Goal: Task Accomplishment & Management: Manage account settings

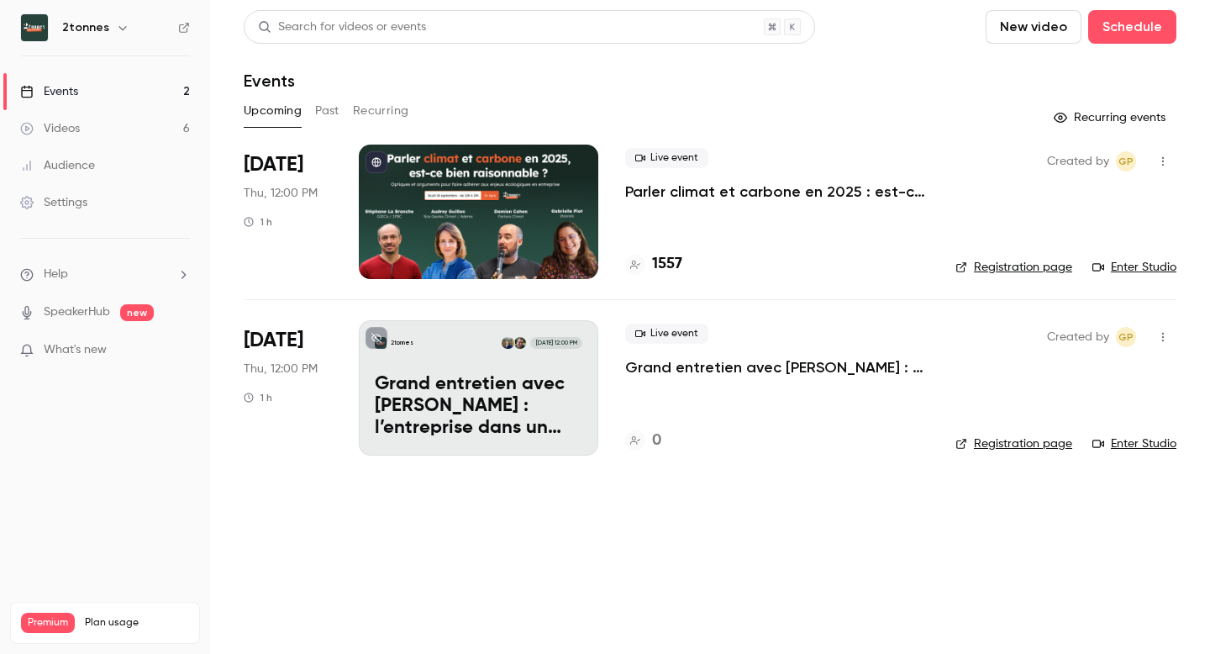
click at [472, 189] on div at bounding box center [479, 212] width 240 height 134
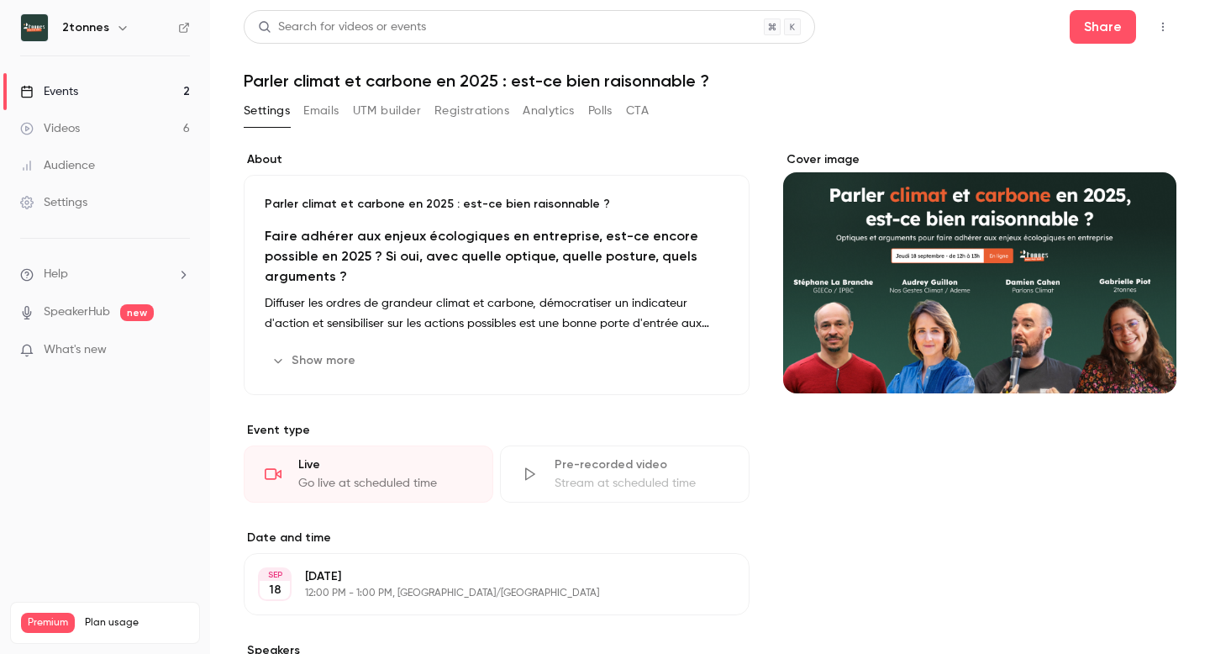
click at [452, 112] on button "Registrations" at bounding box center [472, 111] width 75 height 27
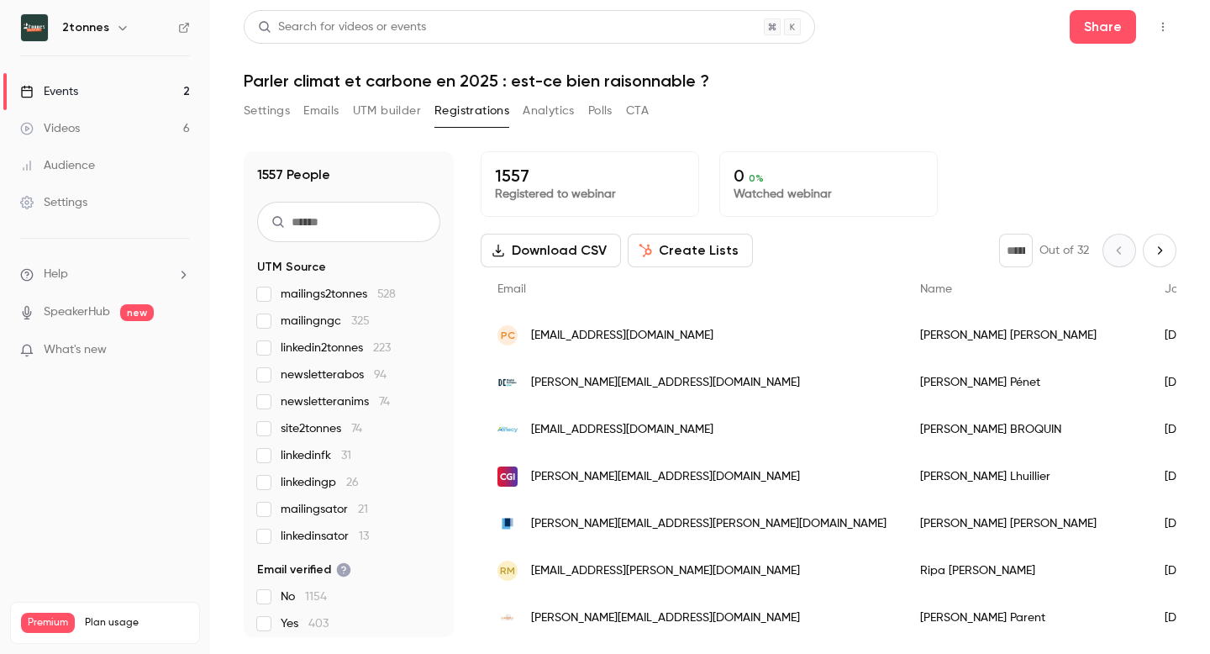
click at [336, 314] on span "mailingngc 325" at bounding box center [325, 321] width 89 height 17
click at [340, 432] on span "site2tonnes 74" at bounding box center [322, 428] width 82 height 17
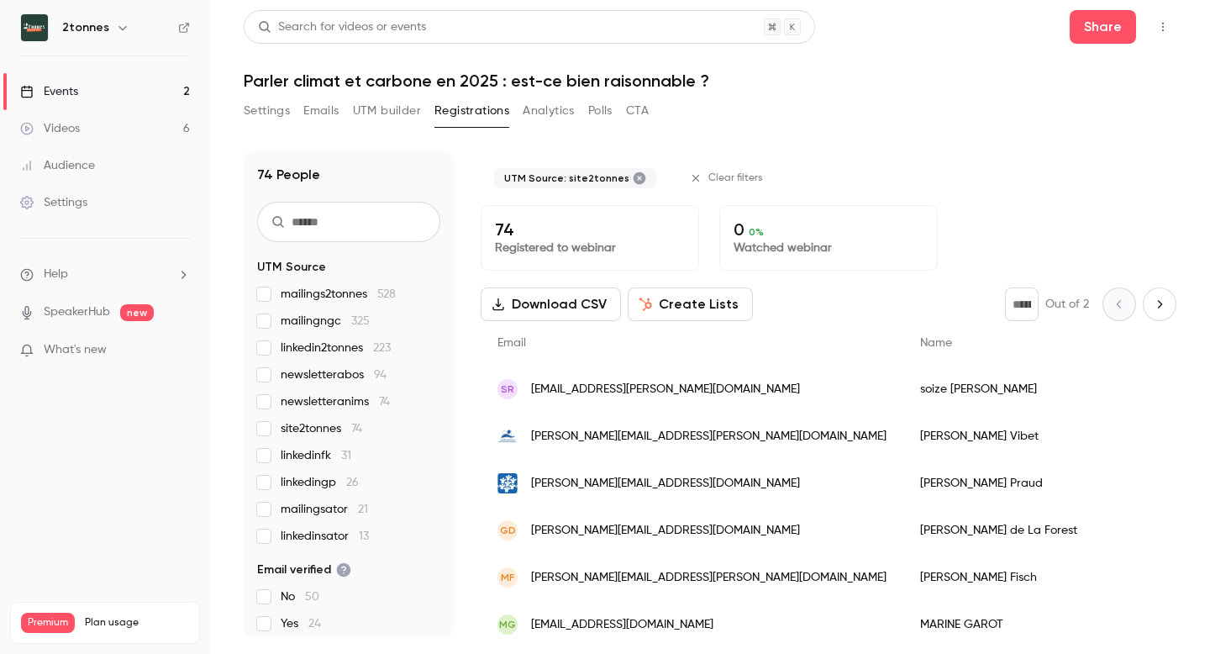
click at [337, 434] on span "site2tonnes 74" at bounding box center [322, 428] width 82 height 17
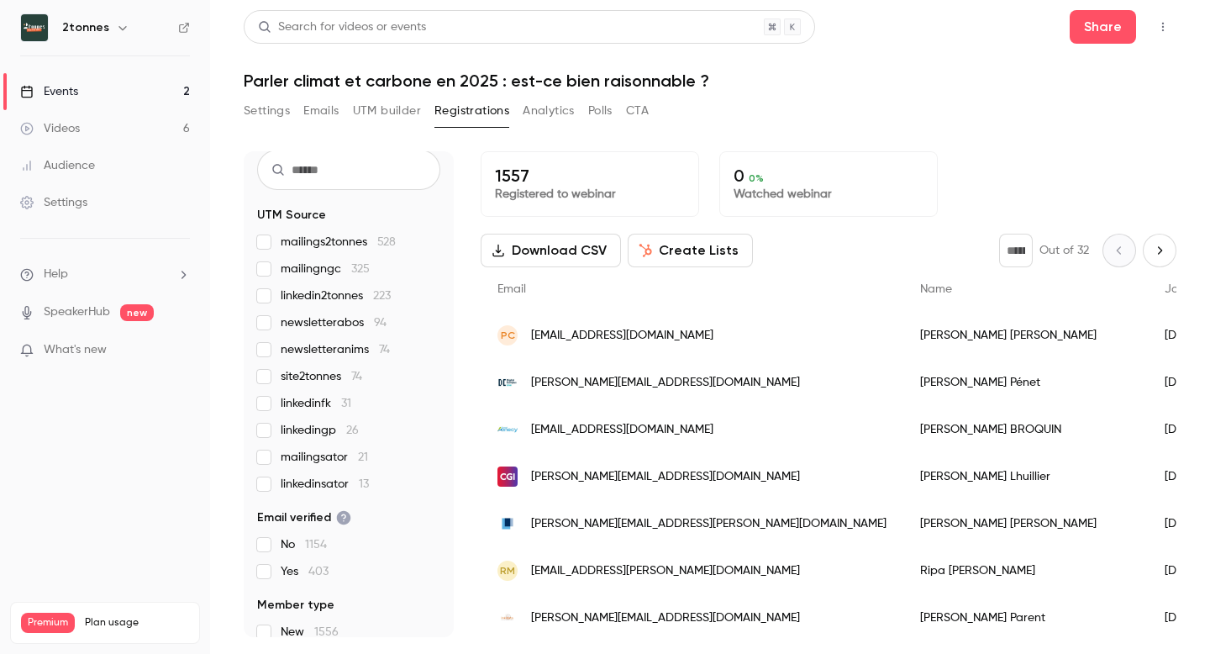
scroll to position [54, 0]
click at [319, 403] on span "linkedinfk 31" at bounding box center [316, 401] width 71 height 17
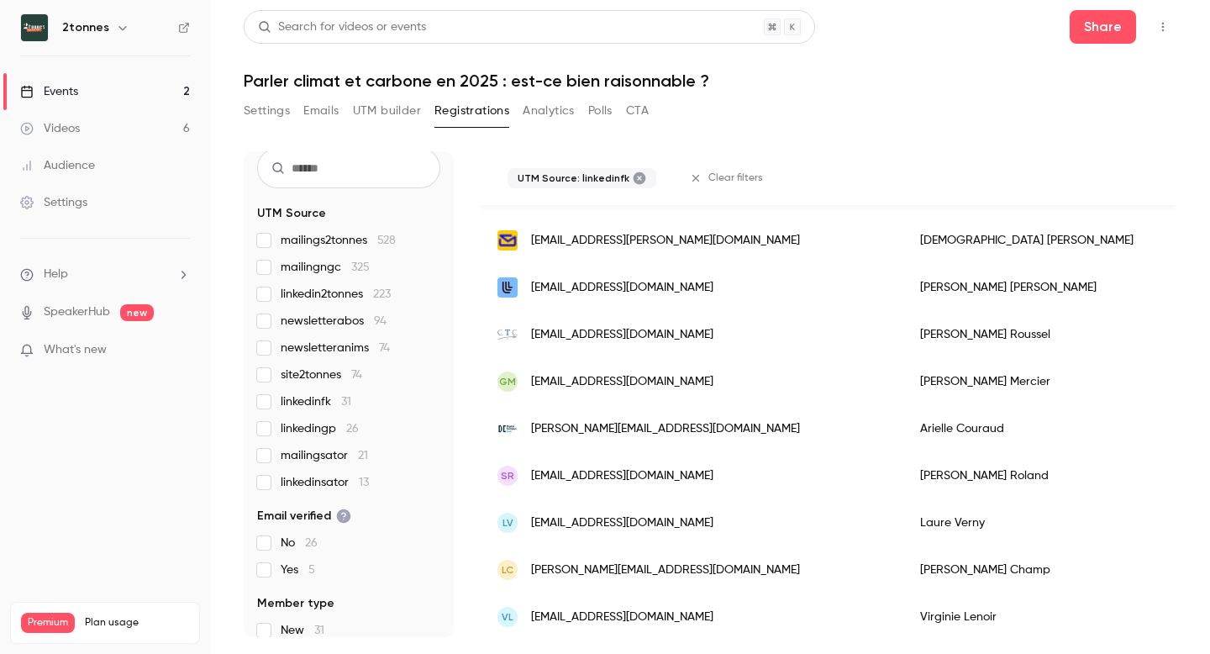
scroll to position [1188, 0]
